Goal: Task Accomplishment & Management: Complete application form

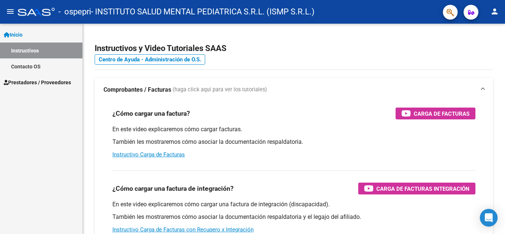
click at [46, 82] on span "Prestadores / Proveedores" at bounding box center [37, 82] width 67 height 8
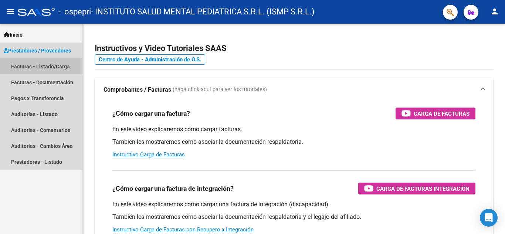
click at [45, 65] on link "Facturas - Listado/Carga" at bounding box center [41, 66] width 82 height 16
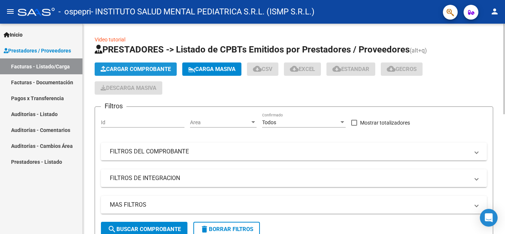
click at [136, 65] on button "Cargar Comprobante" at bounding box center [136, 68] width 82 height 13
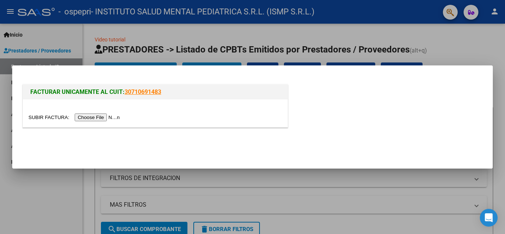
click at [108, 117] on input "file" at bounding box center [75, 118] width 94 height 8
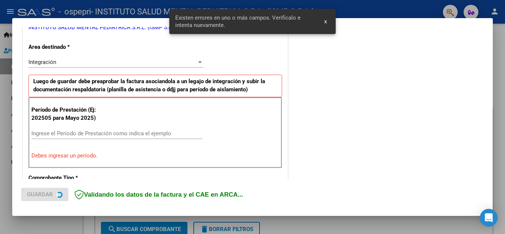
scroll to position [167, 0]
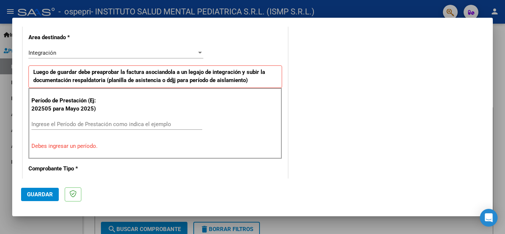
click at [81, 121] on input "Ingrese el Período de Prestación como indica el ejemplo" at bounding box center [116, 124] width 171 height 7
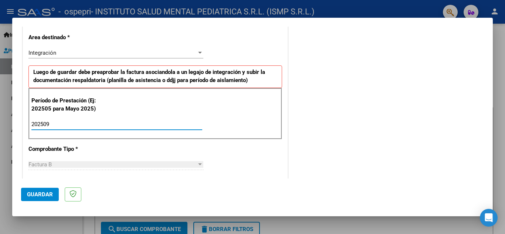
type input "202509"
click at [39, 194] on span "Guardar" at bounding box center [40, 194] width 26 height 7
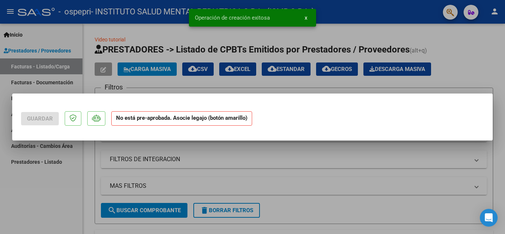
scroll to position [0, 0]
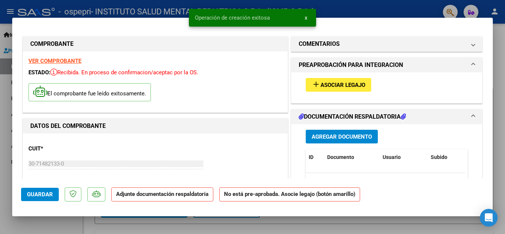
click at [353, 88] on span "Asociar Legajo" at bounding box center [343, 85] width 45 height 7
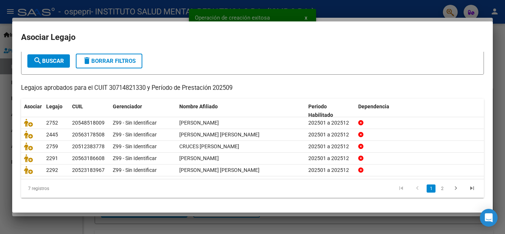
scroll to position [43, 0]
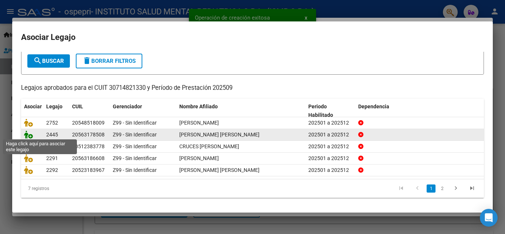
click at [28, 133] on icon at bounding box center [28, 135] width 9 height 8
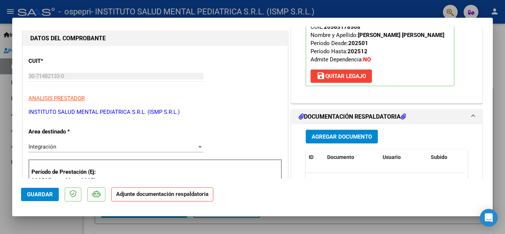
scroll to position [111, 0]
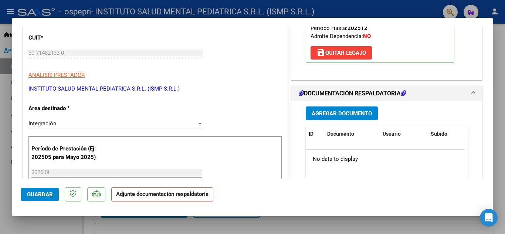
click at [348, 114] on span "Agregar Documento" at bounding box center [342, 113] width 60 height 7
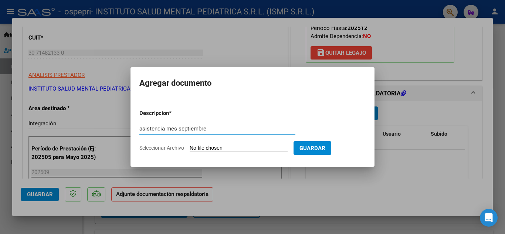
type input "asistencia mes septiembre"
click at [241, 148] on input "Seleccionar Archivo" at bounding box center [239, 148] width 98 height 7
type input "C:\fakepath\asistencia mes septeimbre [PERSON_NAME] [PERSON_NAME].pdf"
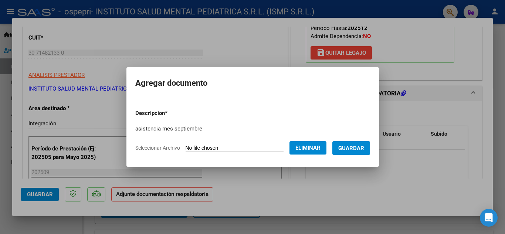
click at [358, 146] on span "Guardar" at bounding box center [351, 148] width 26 height 7
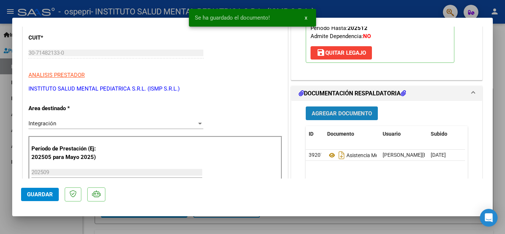
click at [347, 112] on span "Agregar Documento" at bounding box center [342, 113] width 60 height 7
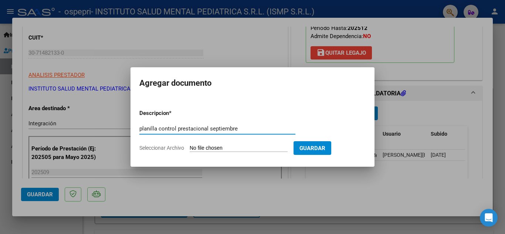
type input "planilla control prestacional septiembre"
click at [236, 148] on input "Seleccionar Archivo" at bounding box center [239, 148] width 98 height 7
type input "C:\fakepath\planilla control prestacional septiembre [PERSON_NAME] [PERSON_NAME…"
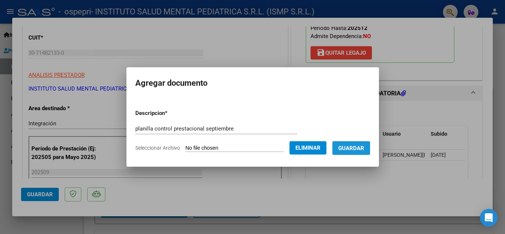
click at [351, 148] on span "Guardar" at bounding box center [351, 148] width 26 height 7
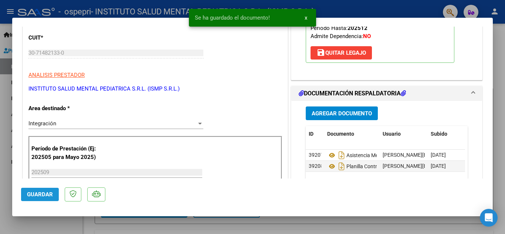
click at [38, 196] on span "Guardar" at bounding box center [40, 194] width 26 height 7
